Goal: Task Accomplishment & Management: Complete application form

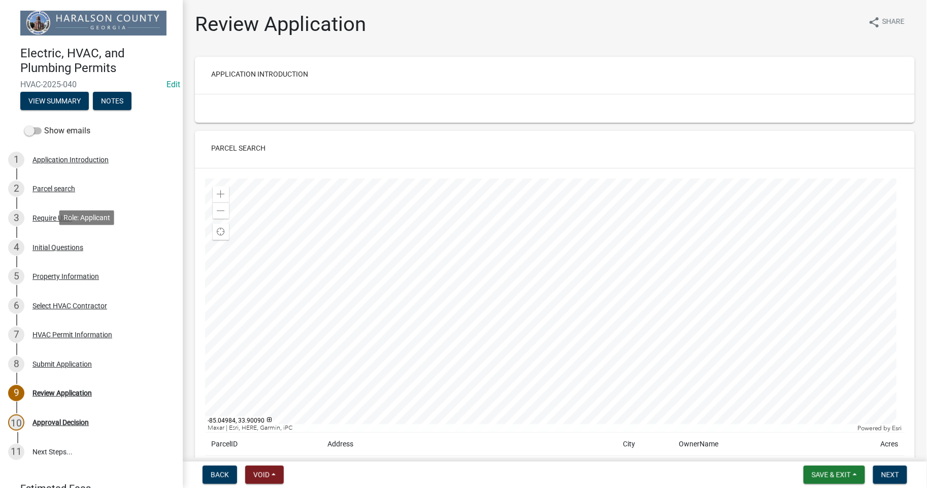
click at [67, 249] on div "Initial Questions" at bounding box center [57, 247] width 51 height 7
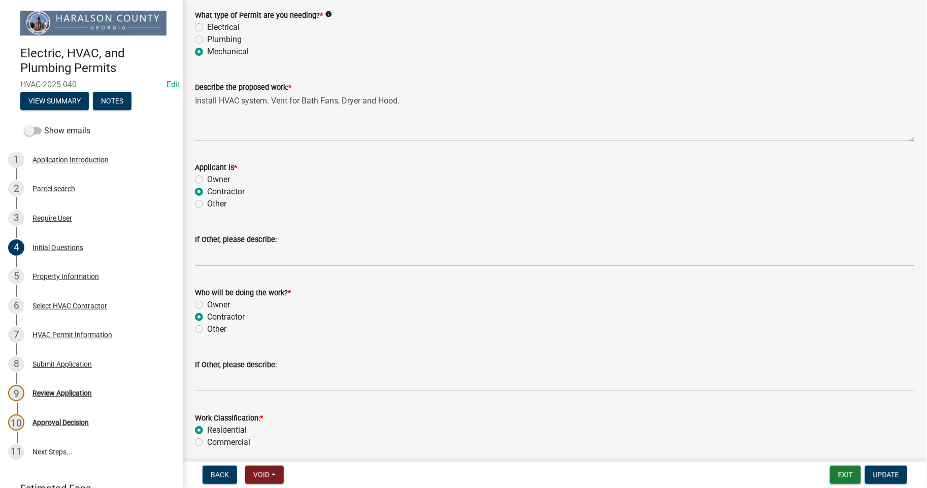
scroll to position [99, 0]
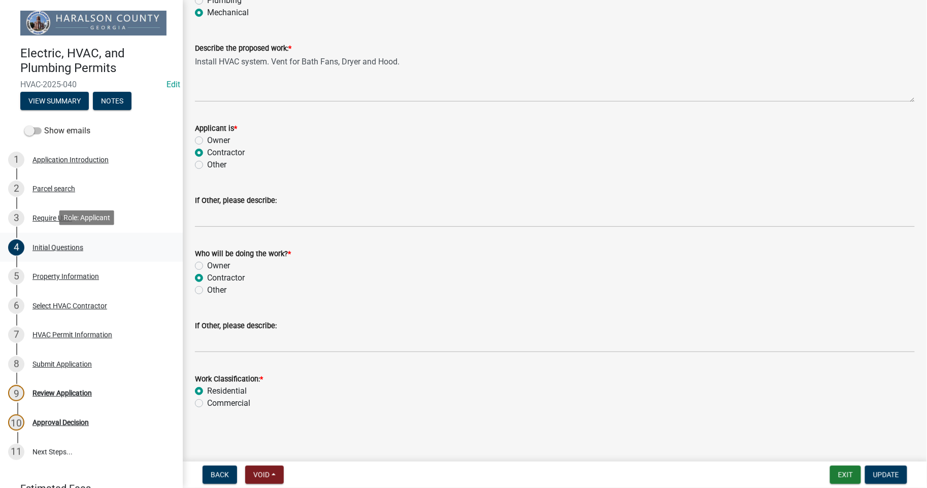
click at [73, 245] on div "Initial Questions" at bounding box center [57, 247] width 51 height 7
click at [52, 245] on div "Initial Questions" at bounding box center [57, 247] width 51 height 7
click at [66, 245] on div "Initial Questions" at bounding box center [57, 247] width 51 height 7
click at [70, 276] on div "Property Information" at bounding box center [65, 276] width 67 height 7
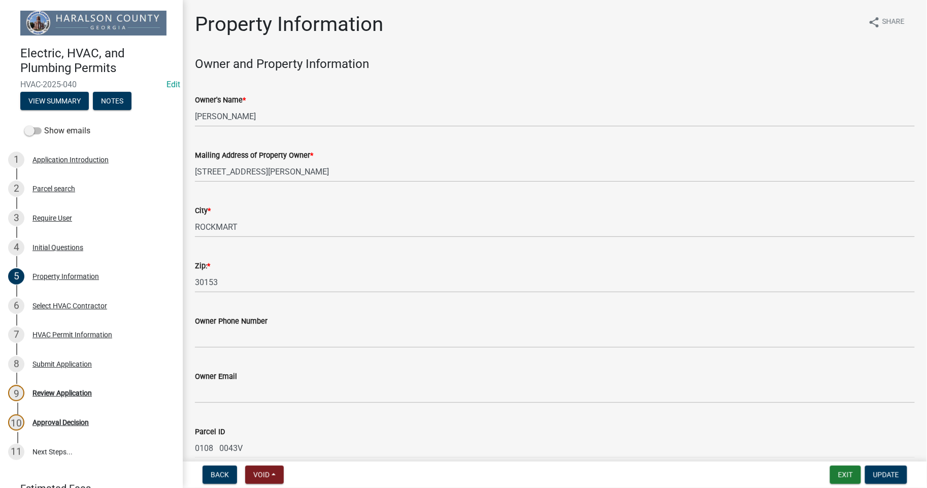
scroll to position [104, 0]
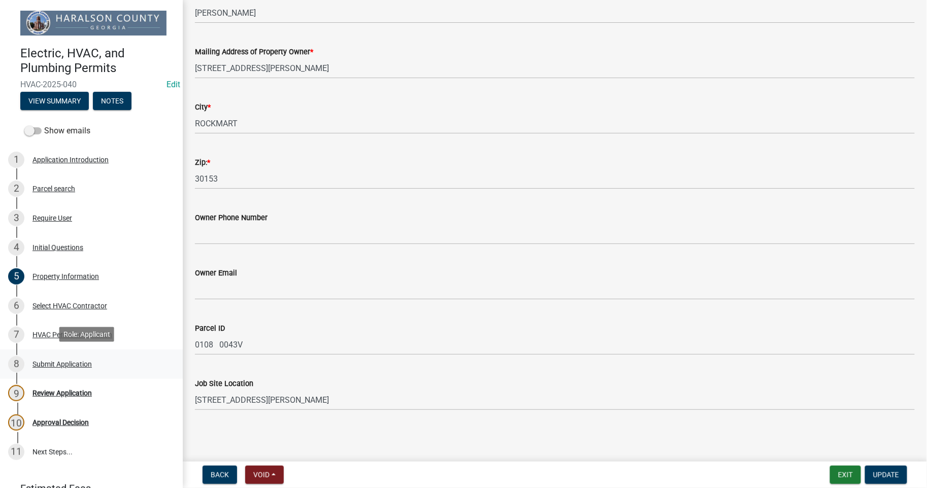
click at [63, 363] on div "Submit Application" at bounding box center [61, 364] width 59 height 7
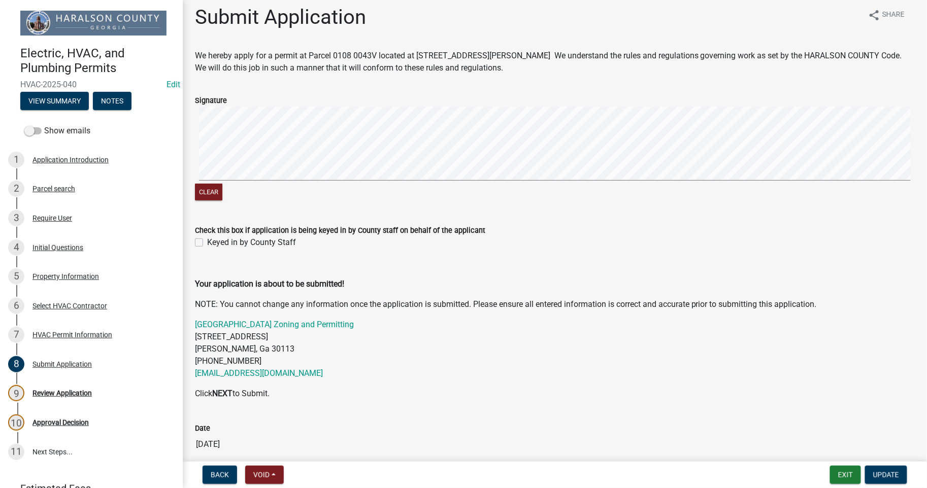
scroll to position [0, 0]
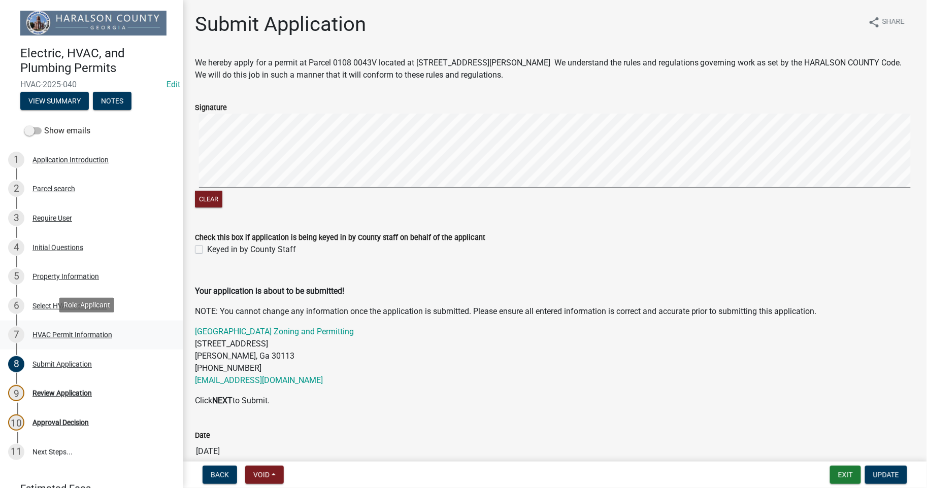
click at [64, 332] on div "HVAC Permit Information" at bounding box center [72, 335] width 80 height 7
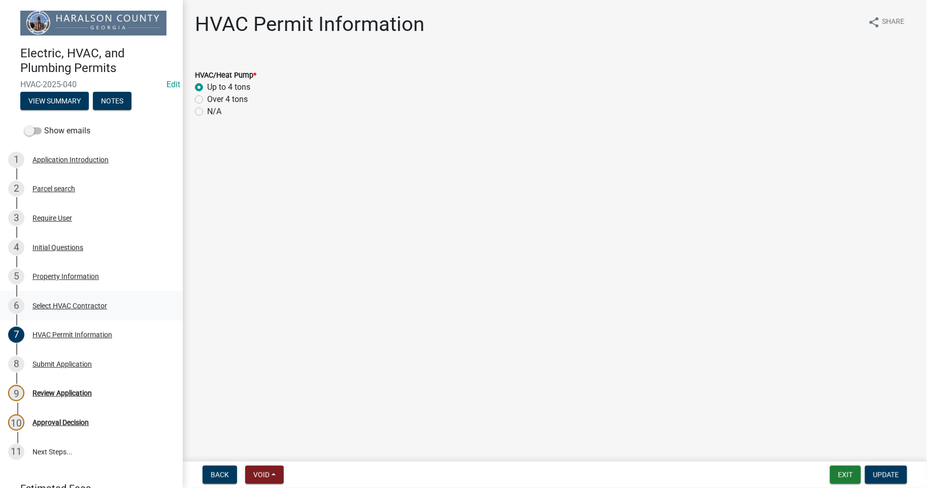
click at [57, 305] on div "Select HVAC Contractor" at bounding box center [69, 306] width 75 height 7
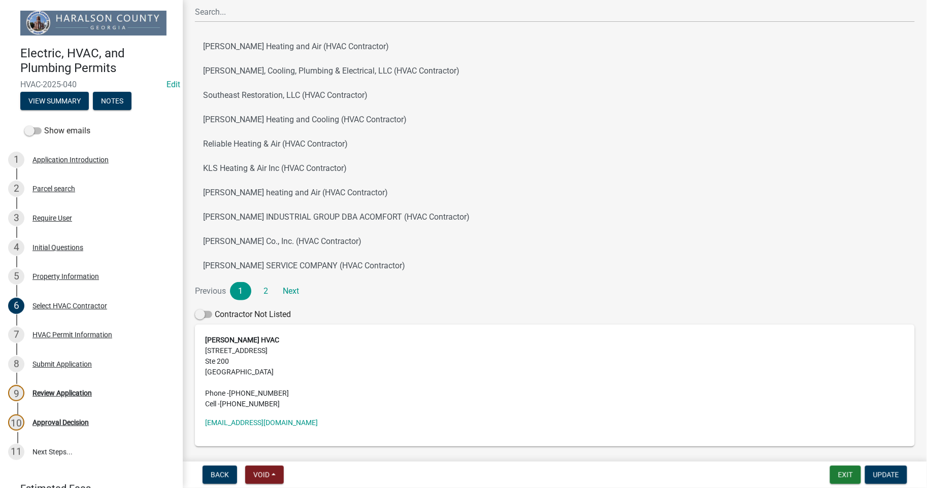
scroll to position [136, 0]
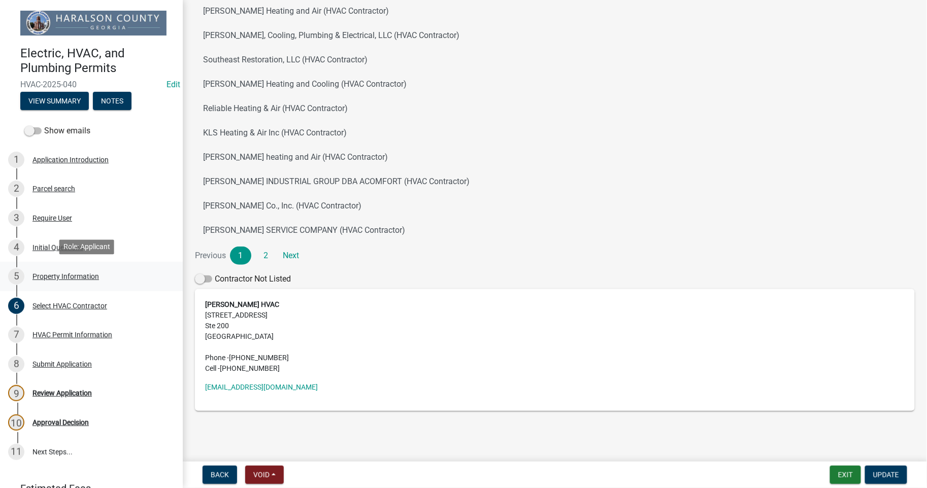
click at [53, 278] on div "Property Information" at bounding box center [65, 276] width 67 height 7
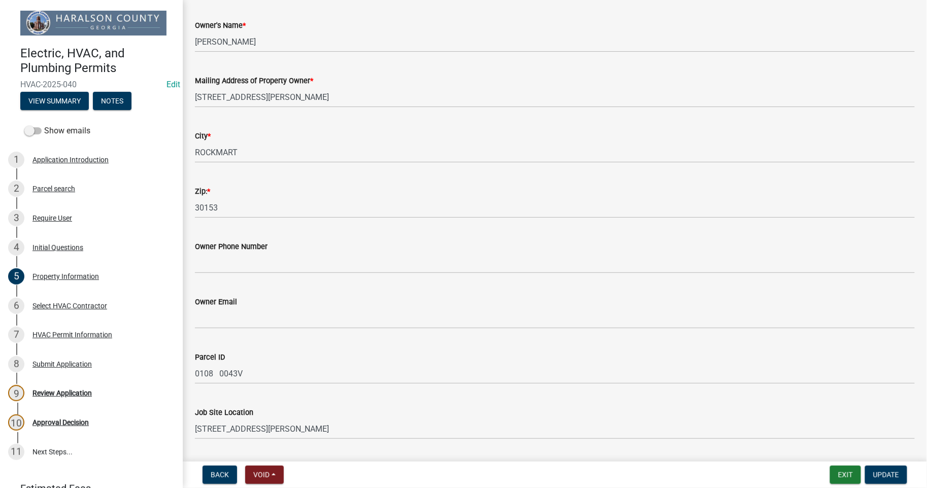
scroll to position [104, 0]
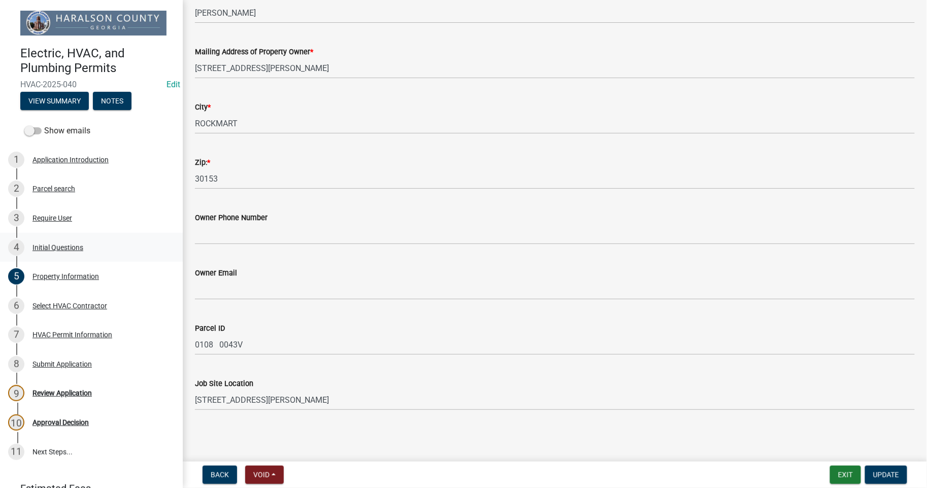
click at [63, 248] on div "Initial Questions" at bounding box center [57, 247] width 51 height 7
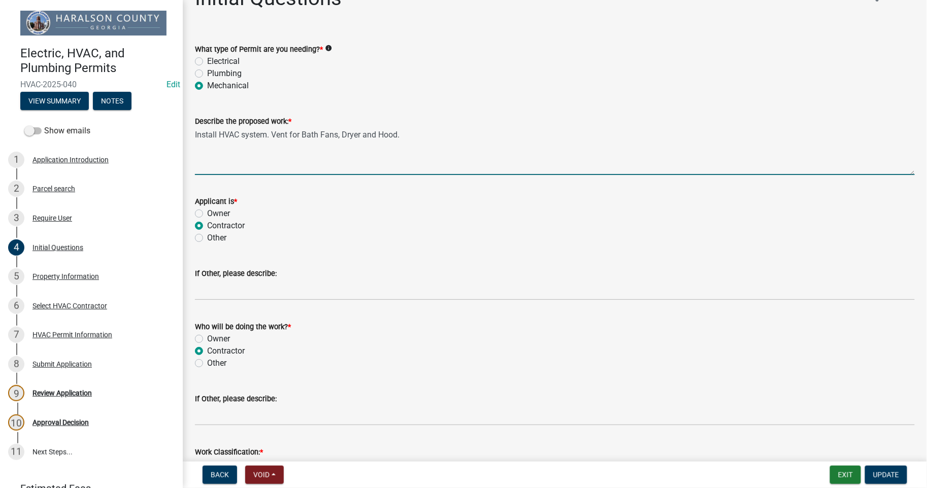
scroll to position [0, 0]
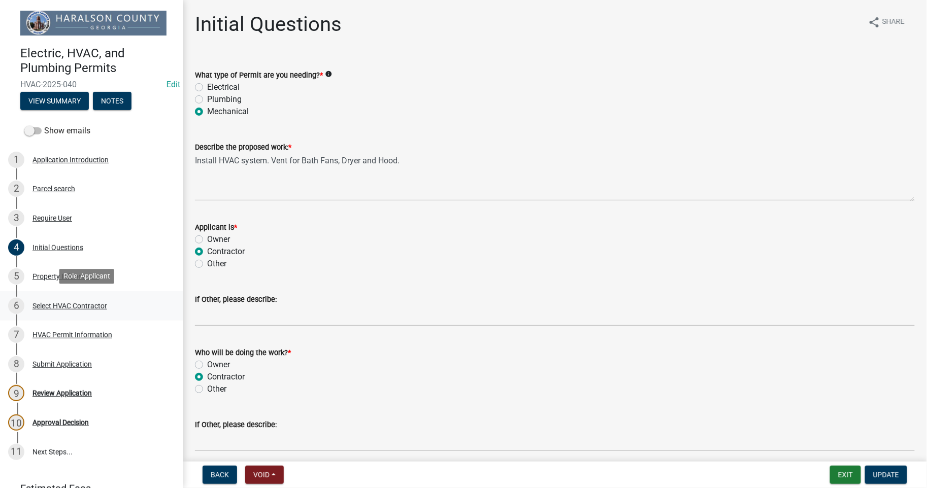
click at [78, 307] on div "Select HVAC Contractor" at bounding box center [69, 306] width 75 height 7
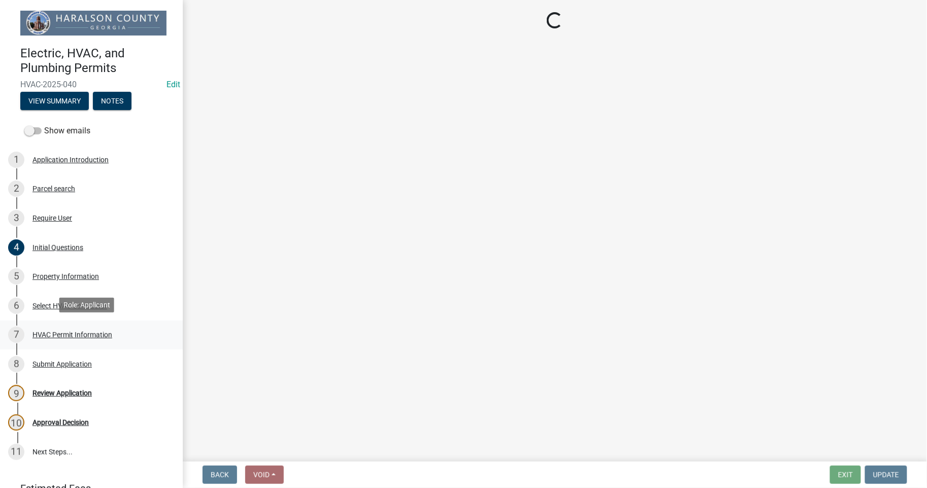
click at [75, 336] on div "HVAC Permit Information" at bounding box center [72, 335] width 80 height 7
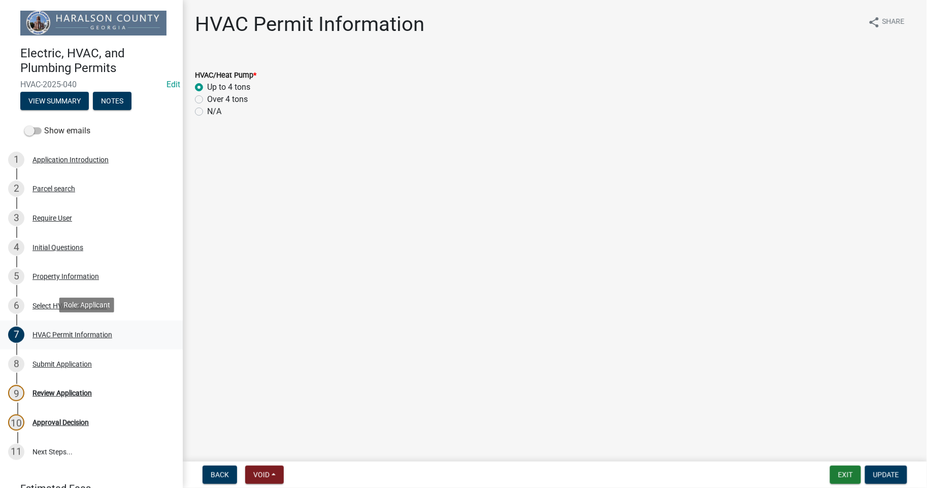
click at [65, 337] on div "HVAC Permit Information" at bounding box center [72, 335] width 80 height 7
click at [72, 422] on div "Approval Decision" at bounding box center [60, 422] width 56 height 7
click at [47, 394] on div "Review Application" at bounding box center [61, 393] width 59 height 7
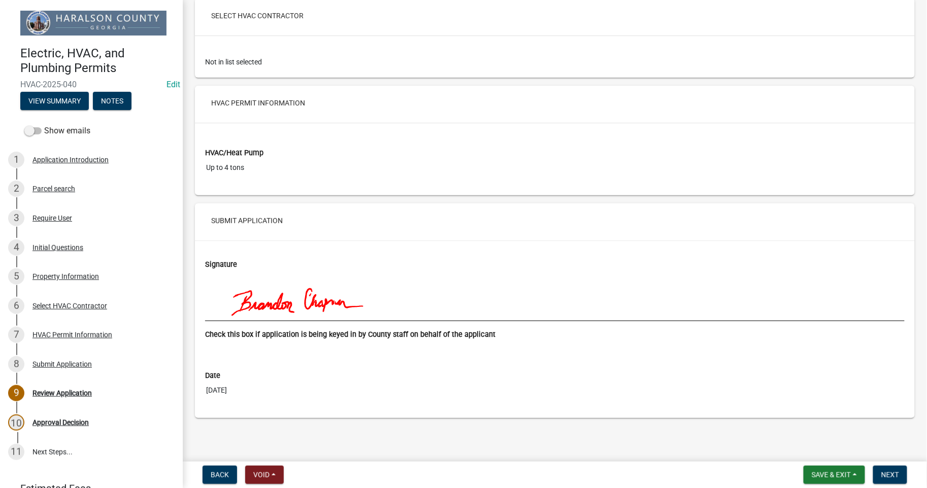
scroll to position [1468, 0]
click at [887, 478] on span "Next" at bounding box center [890, 475] width 18 height 8
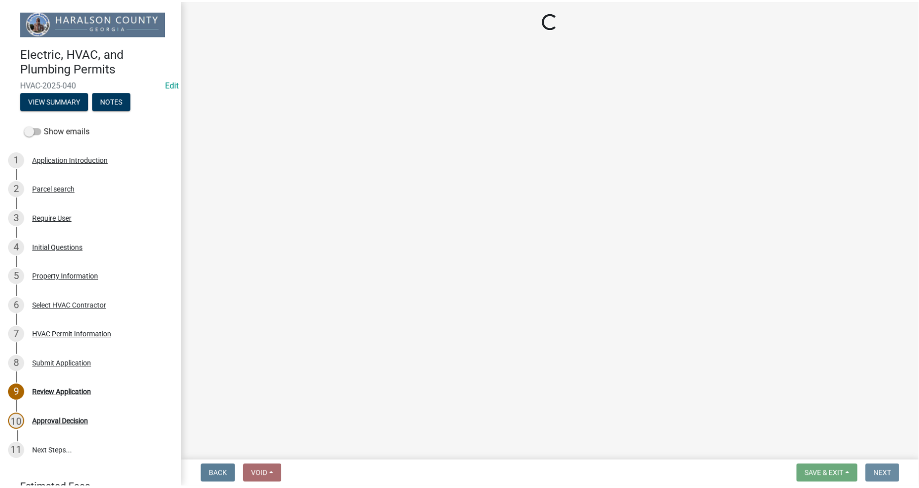
scroll to position [0, 0]
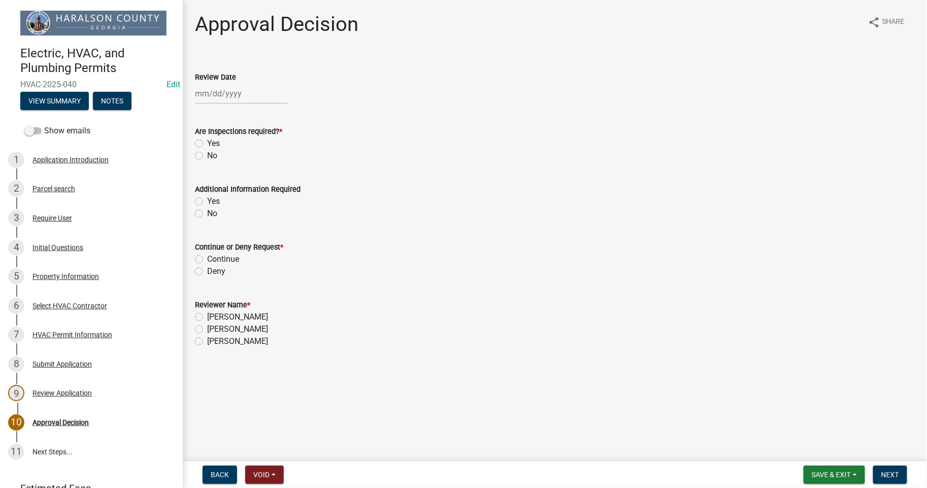
click at [225, 94] on div at bounding box center [241, 93] width 93 height 21
select select "8"
select select "2025"
click at [255, 194] on div "21" at bounding box center [254, 196] width 16 height 16
type input "[DATE]"
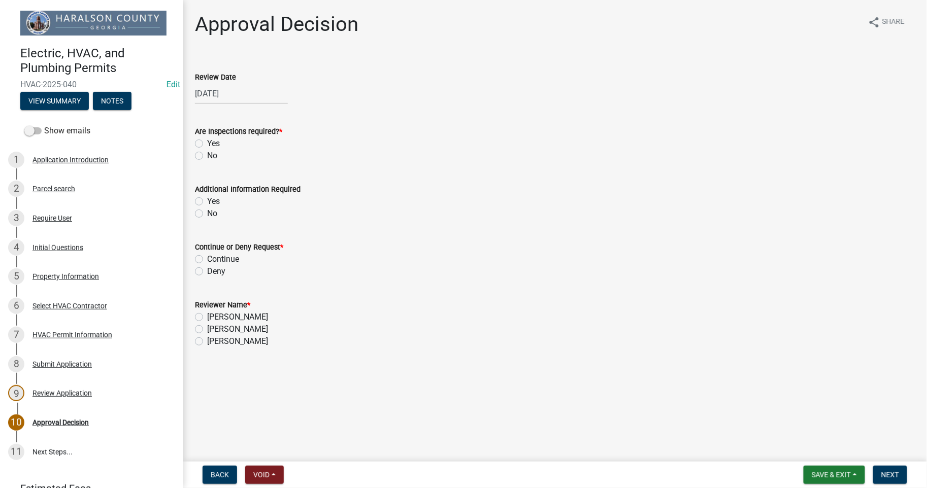
click at [207, 158] on label "No" at bounding box center [212, 156] width 10 height 12
click at [207, 156] on input "No" at bounding box center [210, 153] width 7 height 7
radio input "true"
click at [207, 217] on label "No" at bounding box center [212, 214] width 10 height 12
click at [207, 214] on input "No" at bounding box center [210, 211] width 7 height 7
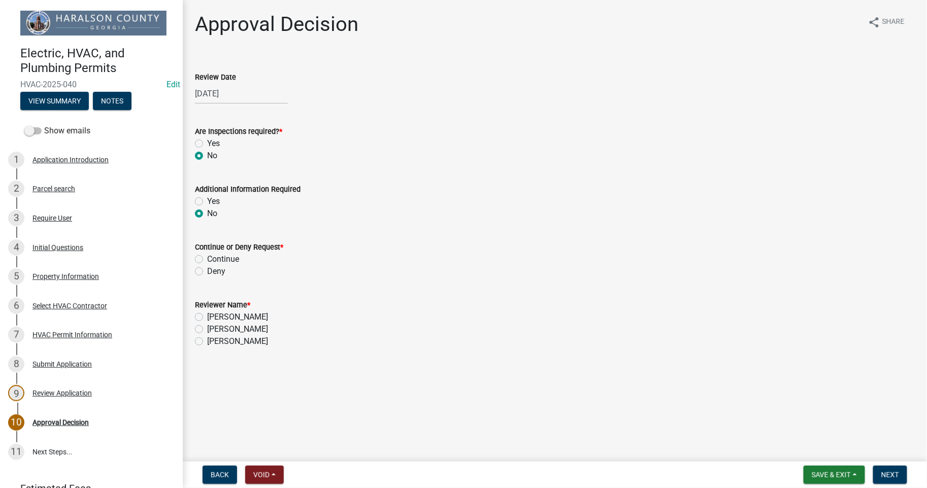
radio input "true"
click at [207, 271] on label "Deny" at bounding box center [216, 272] width 18 height 12
click at [207, 271] on input "Deny" at bounding box center [210, 269] width 7 height 7
radio input "true"
click at [207, 328] on label "[PERSON_NAME]" at bounding box center [237, 329] width 61 height 12
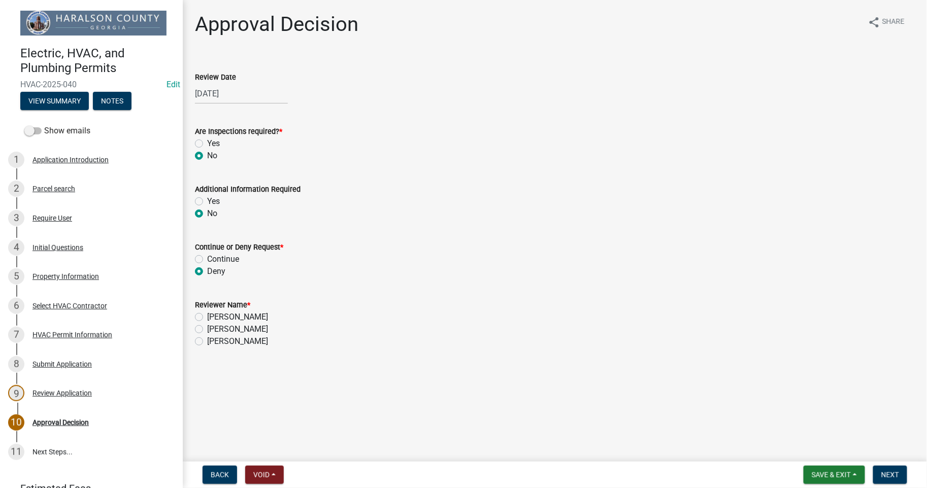
click at [207, 328] on input "[PERSON_NAME]" at bounding box center [210, 326] width 7 height 7
radio input "true"
click at [895, 480] on button "Next" at bounding box center [890, 475] width 34 height 18
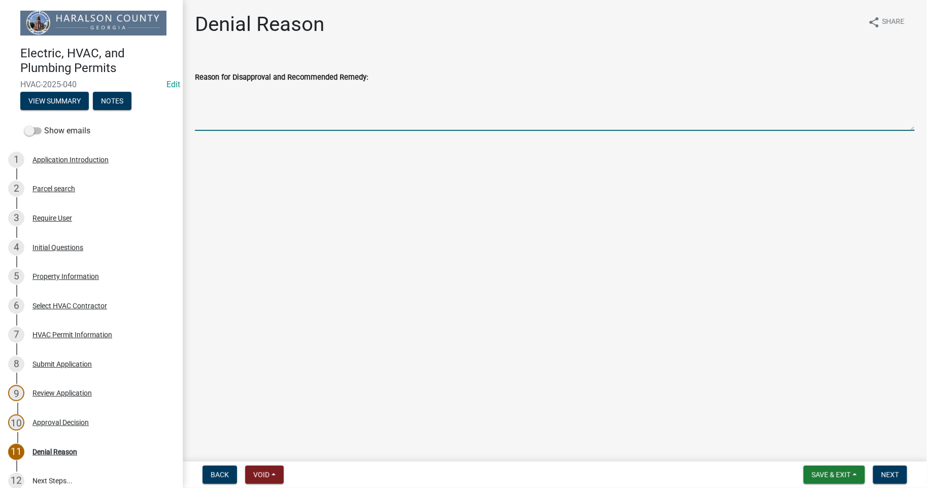
click at [277, 122] on textarea "Reason for Disapproval and Recommended Remedy:" at bounding box center [555, 107] width 720 height 48
click at [261, 93] on textarea "Building permit actually includes HVAC, Elec, and Plumbing permits. Thank you […" at bounding box center [555, 107] width 720 height 48
type textarea "Building permit includes HVAC, Elec, and Plumbing permits. Thank you [PERSON_NA…"
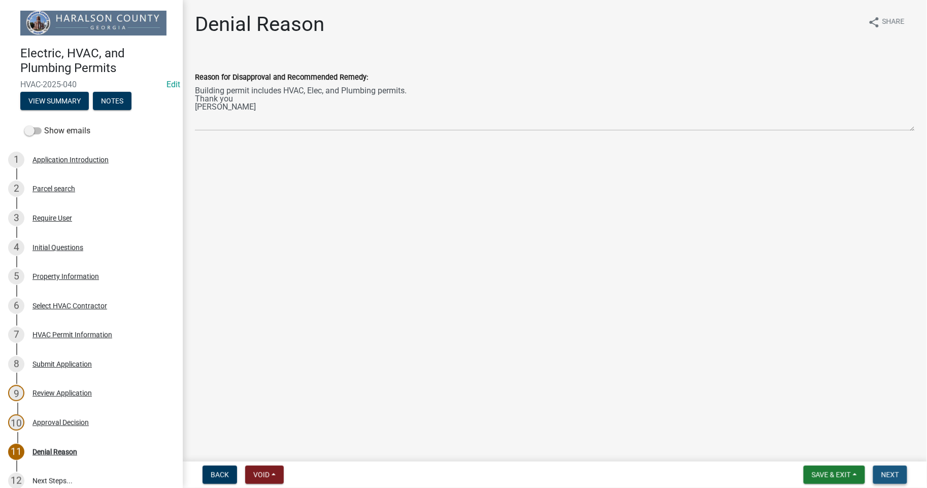
click at [887, 476] on span "Next" at bounding box center [890, 475] width 18 height 8
